Goal: Find specific page/section

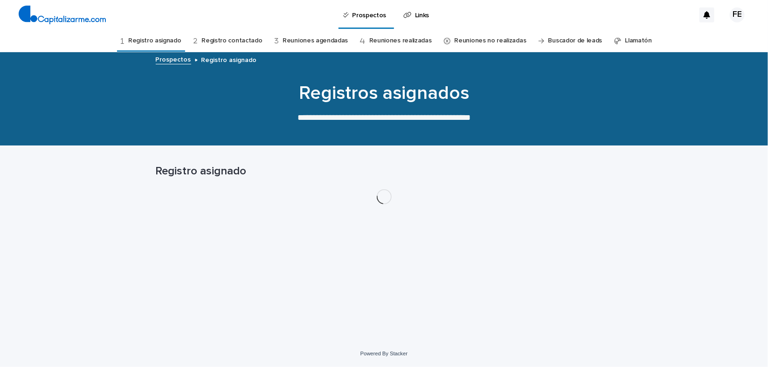
click at [301, 38] on link "Reuniones agendadas" at bounding box center [315, 41] width 65 height 22
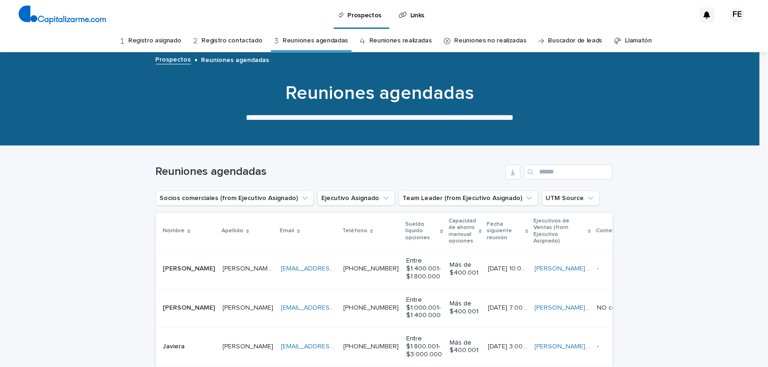
click at [308, 42] on link "Reuniones agendadas" at bounding box center [315, 41] width 65 height 22
click at [253, 41] on link "Registro contactado" at bounding box center [231, 41] width 61 height 22
